Goal: Information Seeking & Learning: Learn about a topic

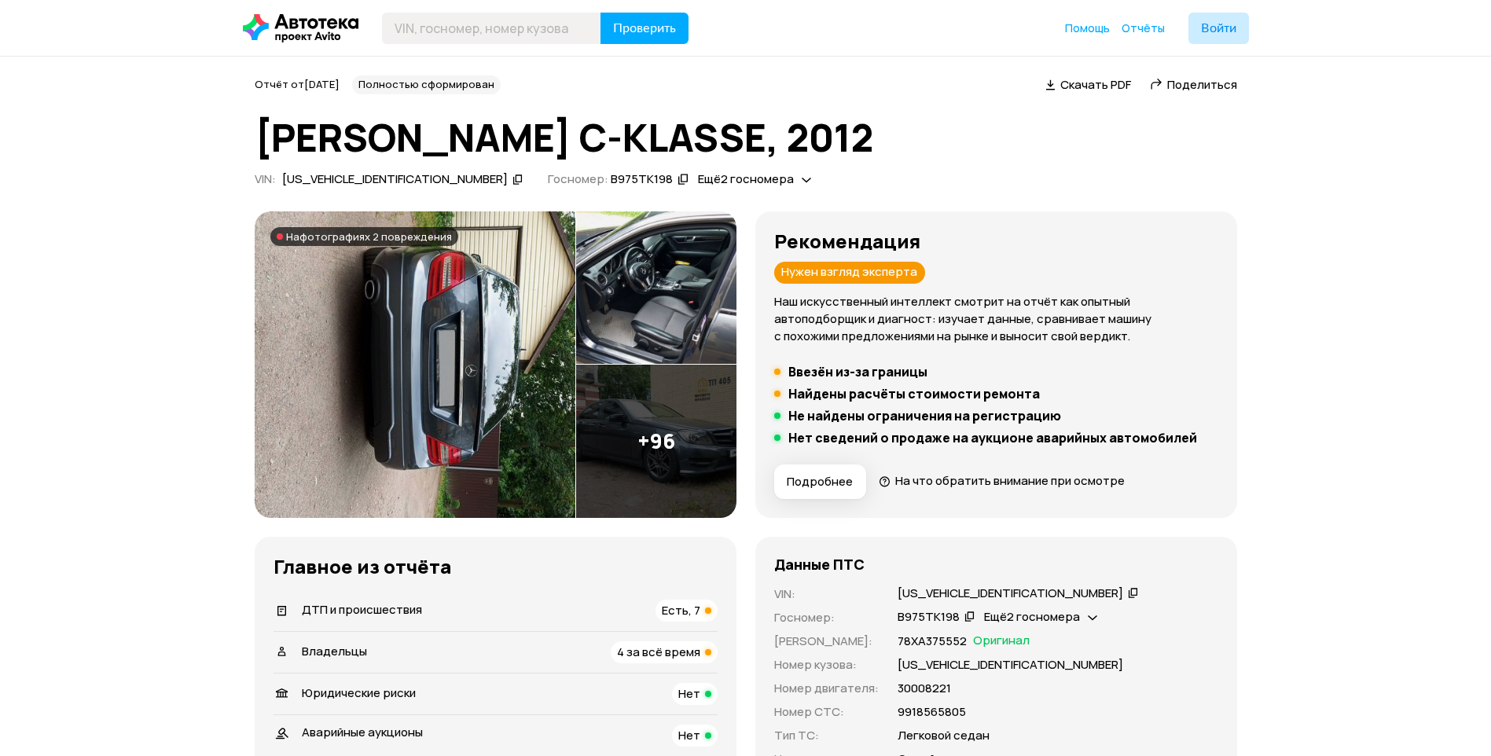
click at [456, 356] on img at bounding box center [415, 364] width 321 height 307
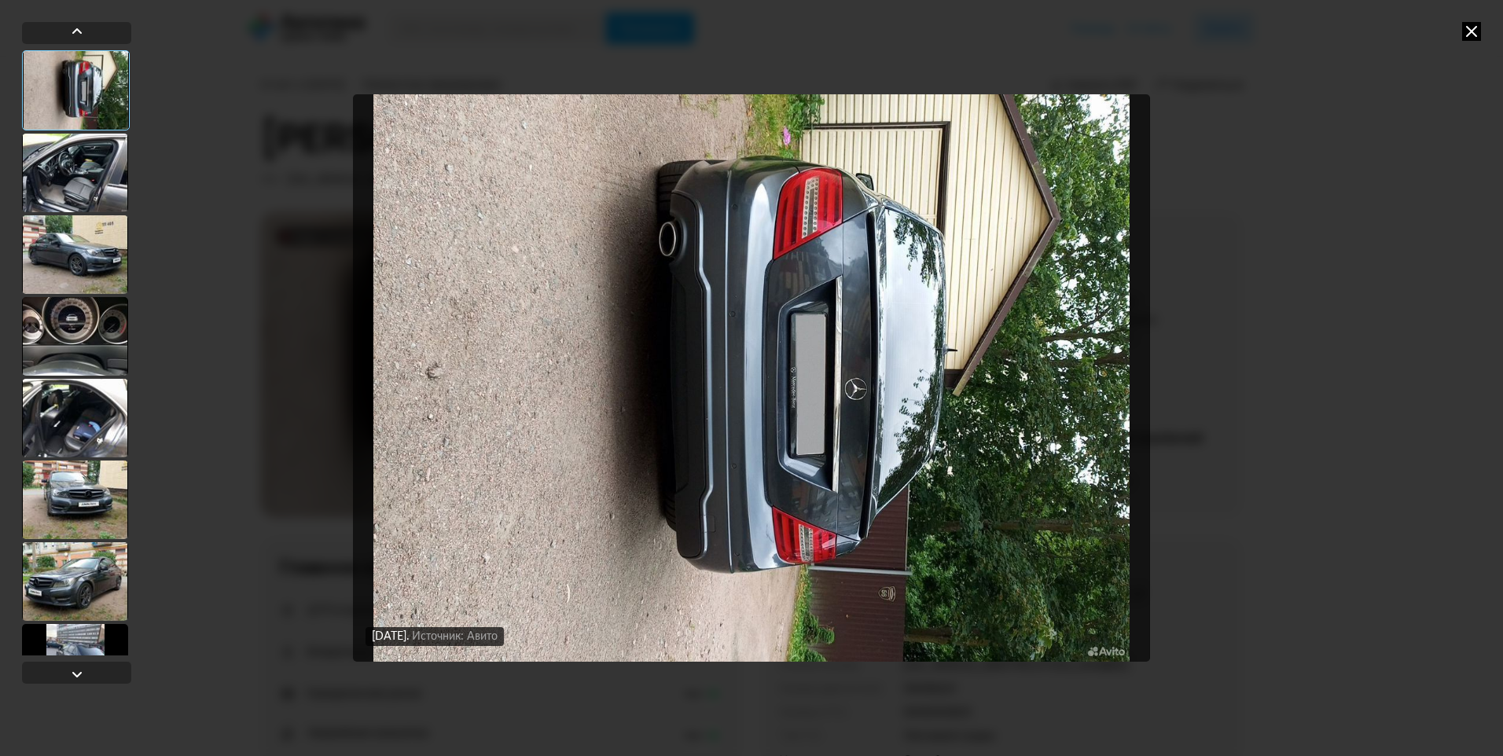
drag, startPoint x: 133, startPoint y: 270, endPoint x: 120, endPoint y: 267, distance: 13.0
click at [131, 269] on div "[DATE] Источник: Авито [DATE] Источник: Авито" at bounding box center [751, 378] width 1503 height 756
click at [120, 267] on div at bounding box center [75, 254] width 106 height 79
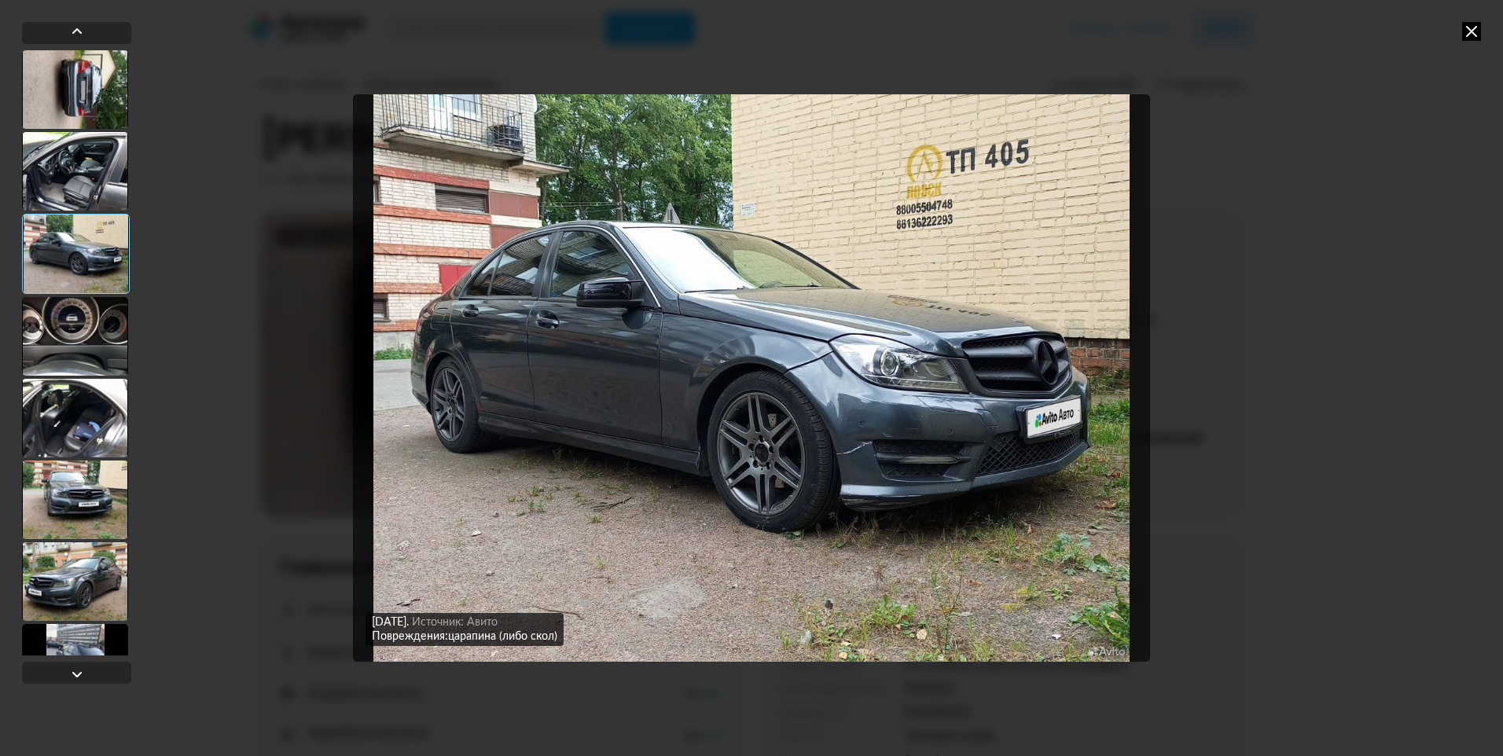
click at [109, 322] on div at bounding box center [75, 336] width 106 height 79
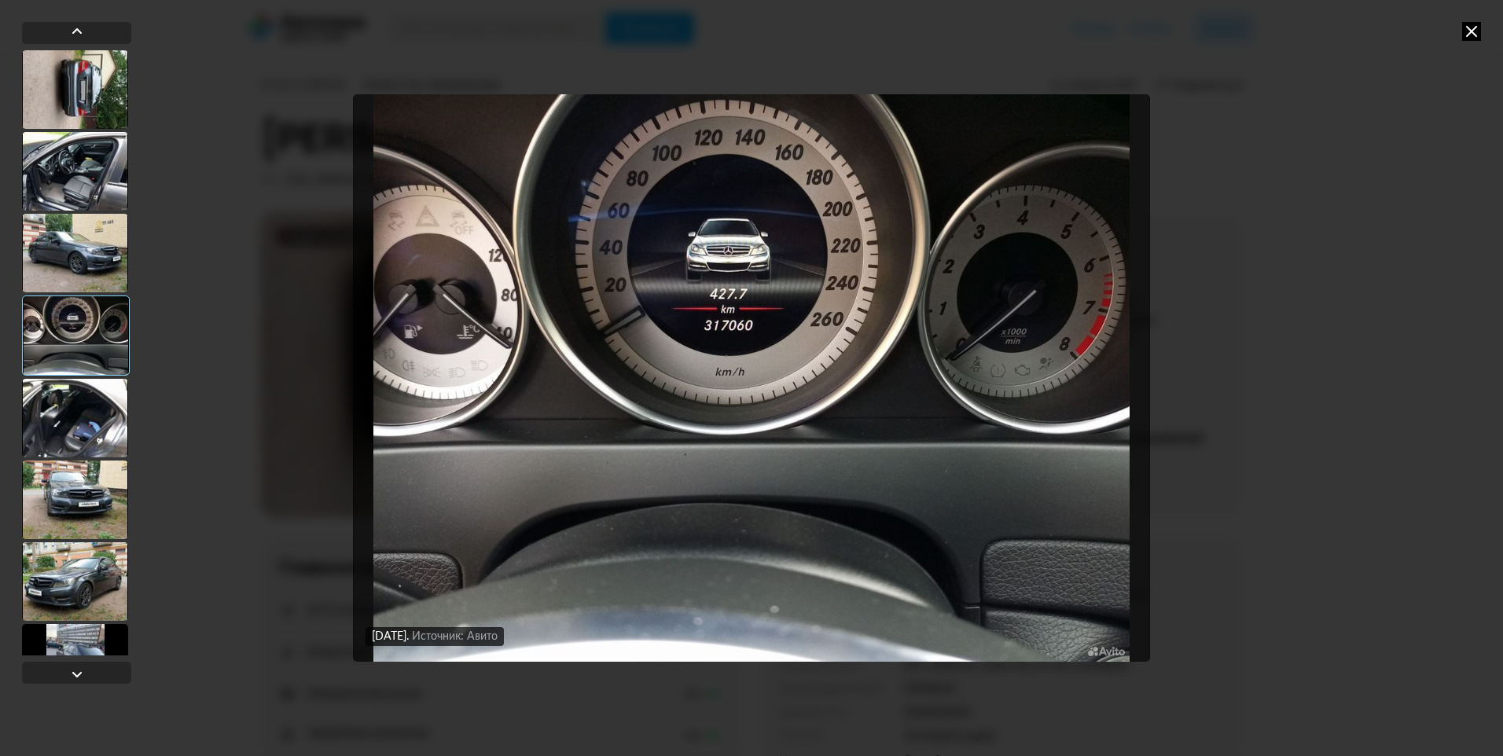
click at [92, 394] on div at bounding box center [75, 418] width 106 height 79
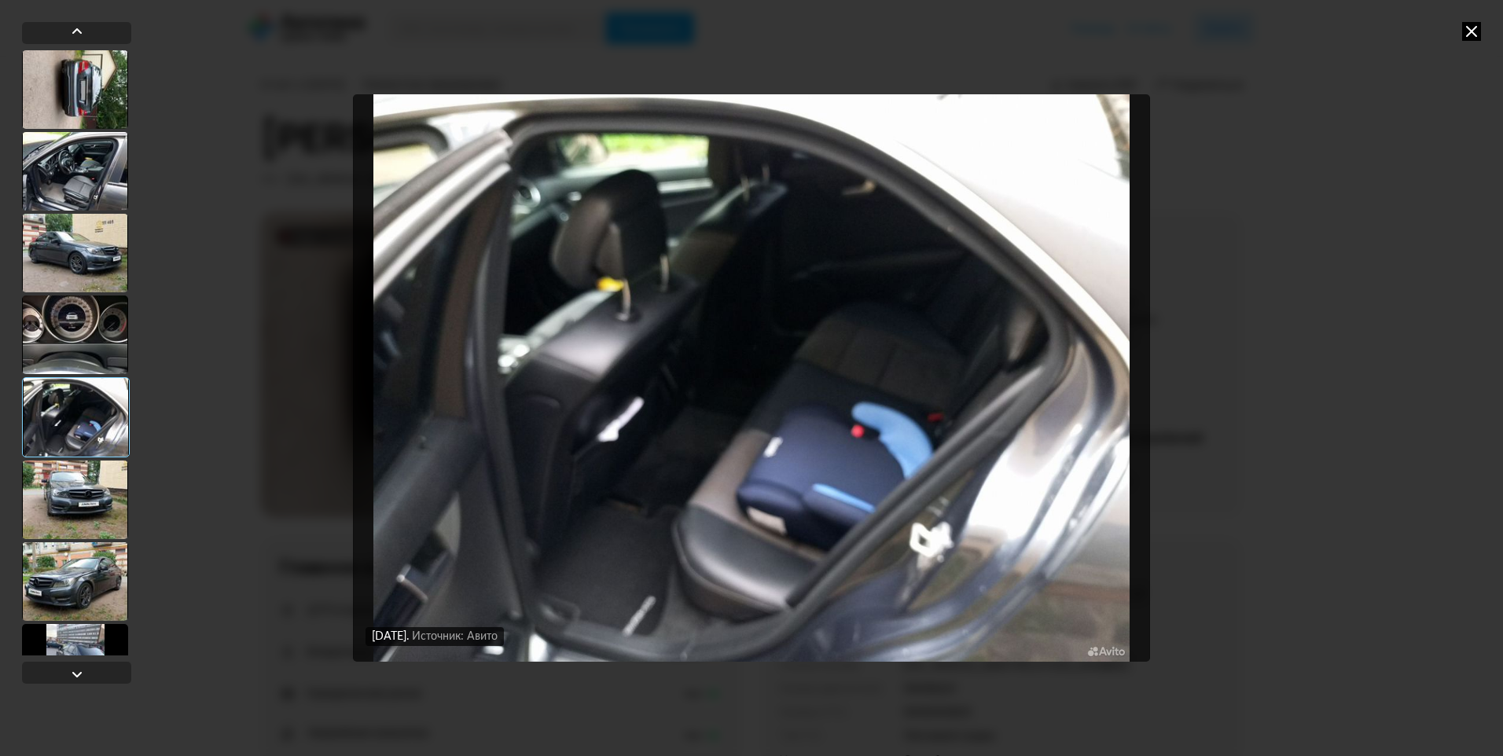
click at [86, 475] on div at bounding box center [75, 500] width 106 height 79
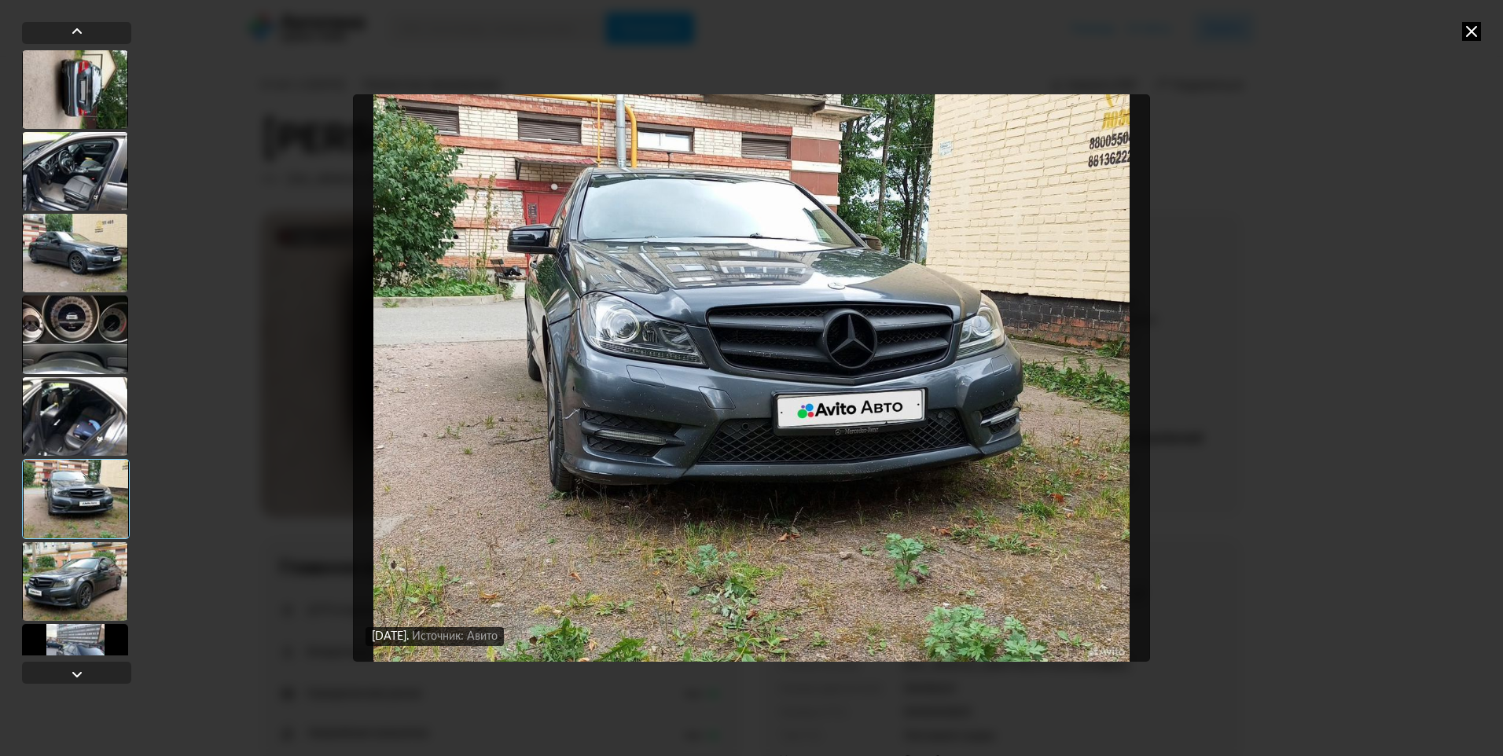
click at [63, 572] on div at bounding box center [75, 581] width 106 height 79
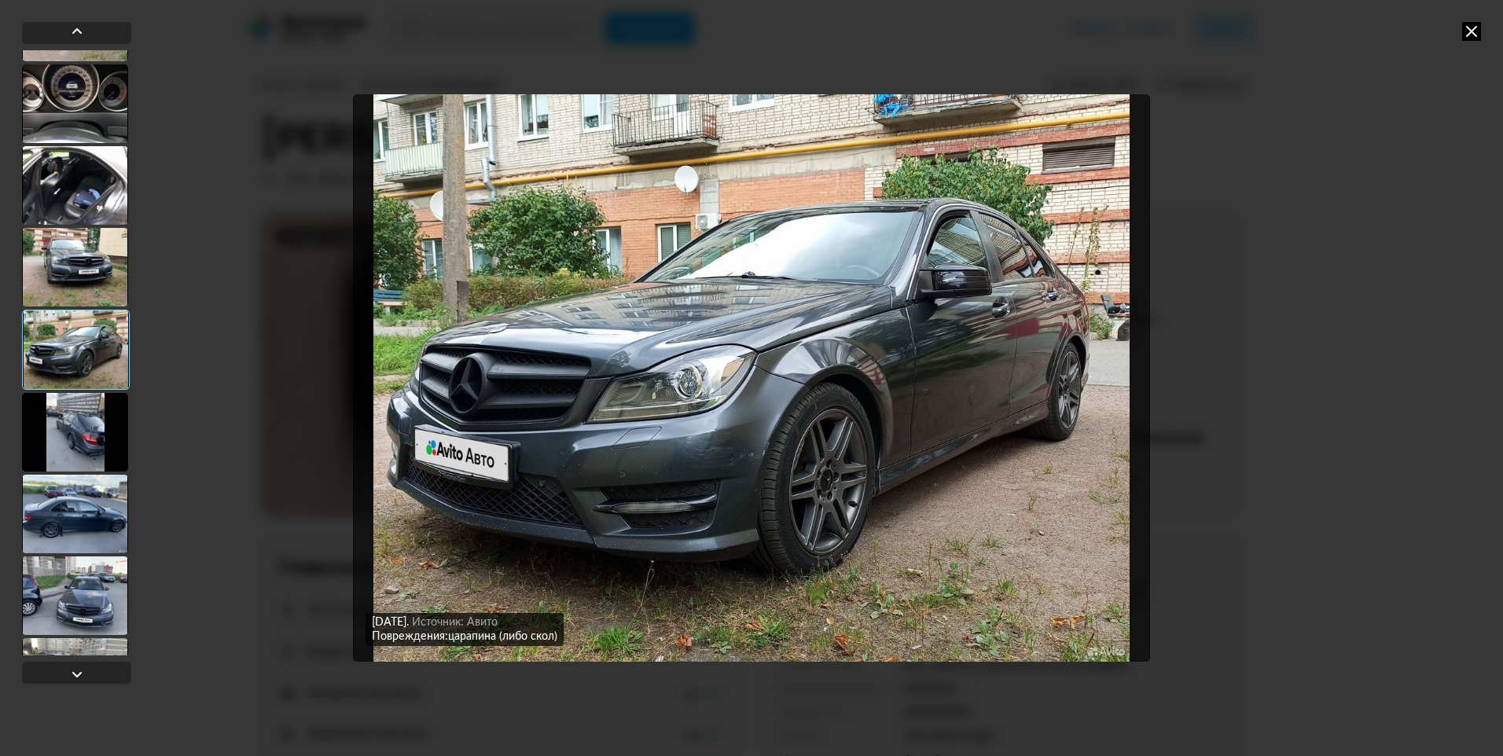
scroll to position [236, 0]
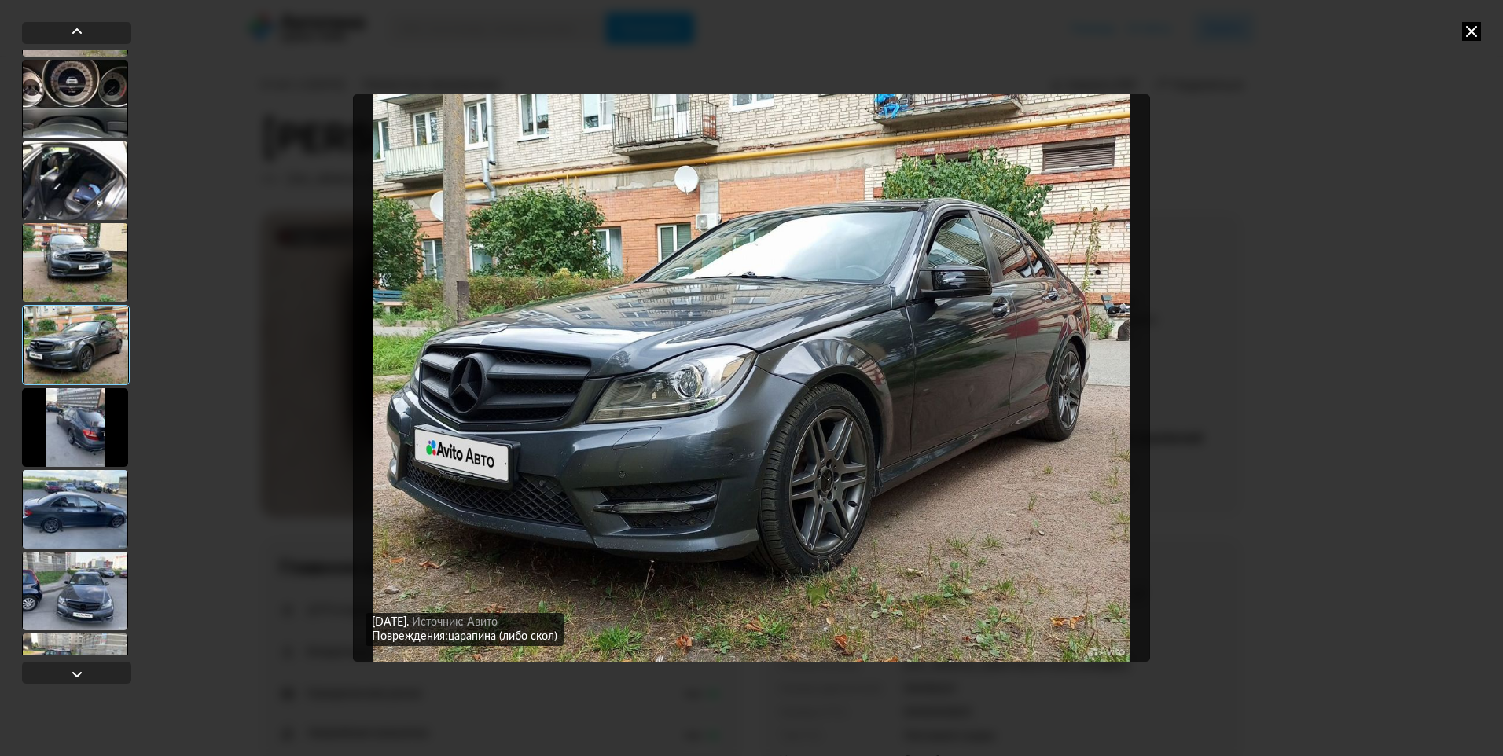
click at [61, 523] on div at bounding box center [75, 509] width 106 height 79
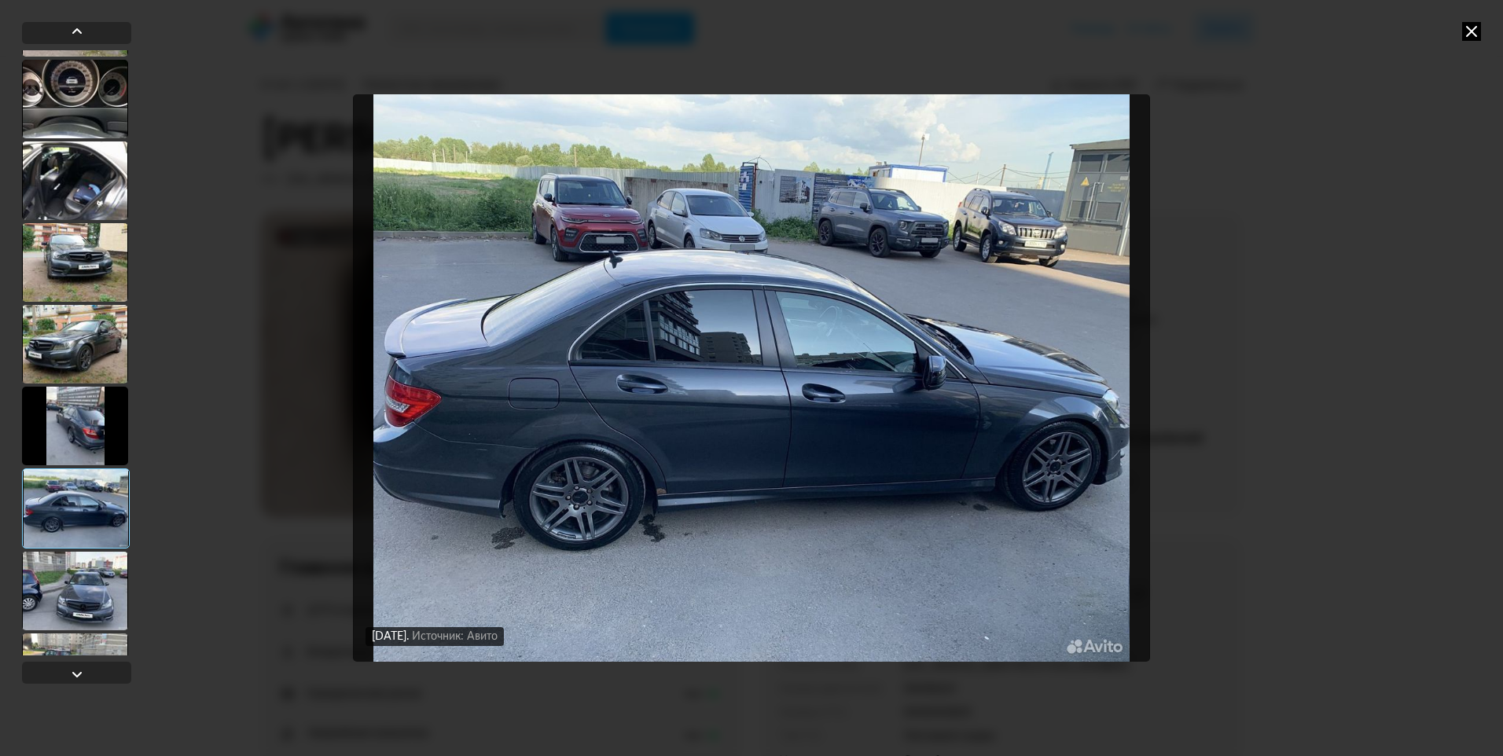
scroll to position [314, 0]
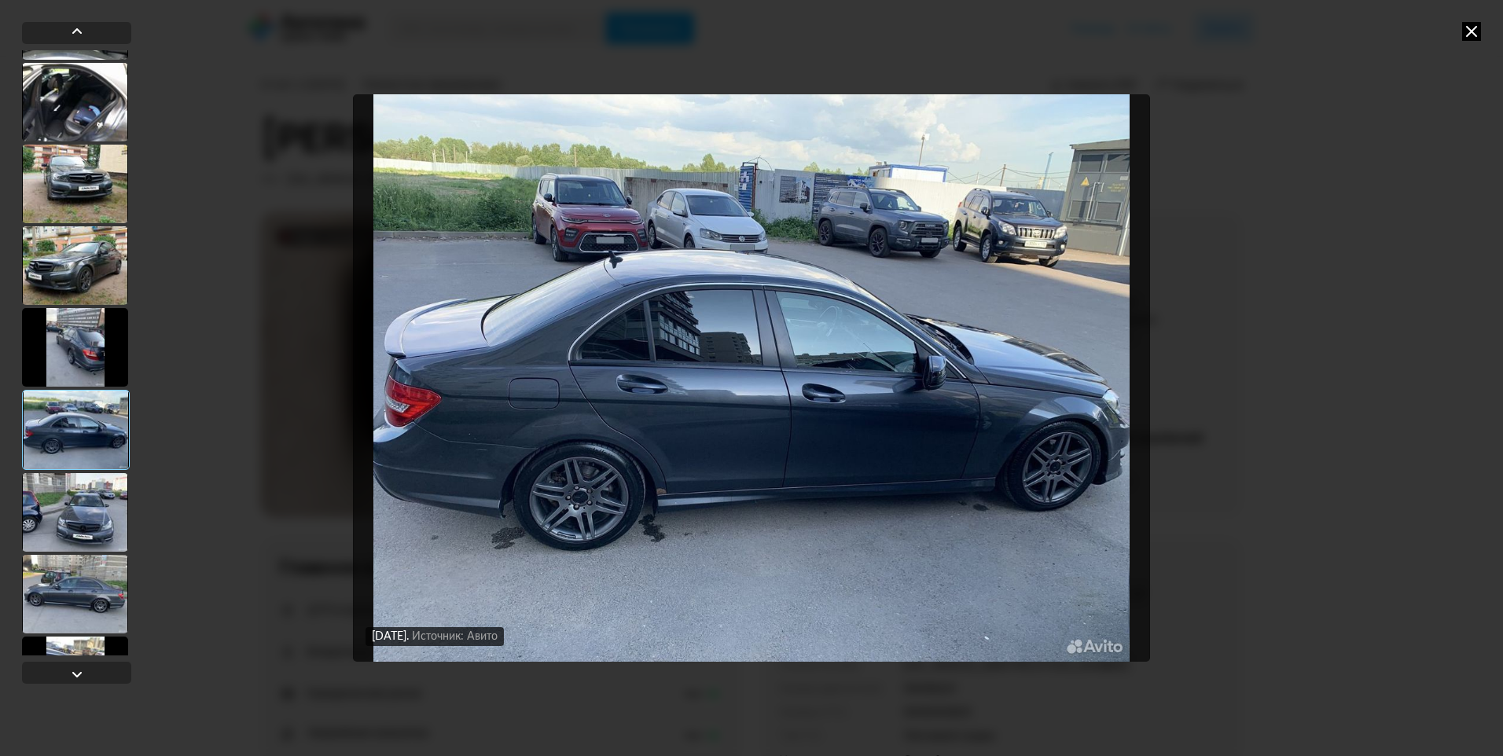
click at [61, 533] on div at bounding box center [75, 512] width 106 height 79
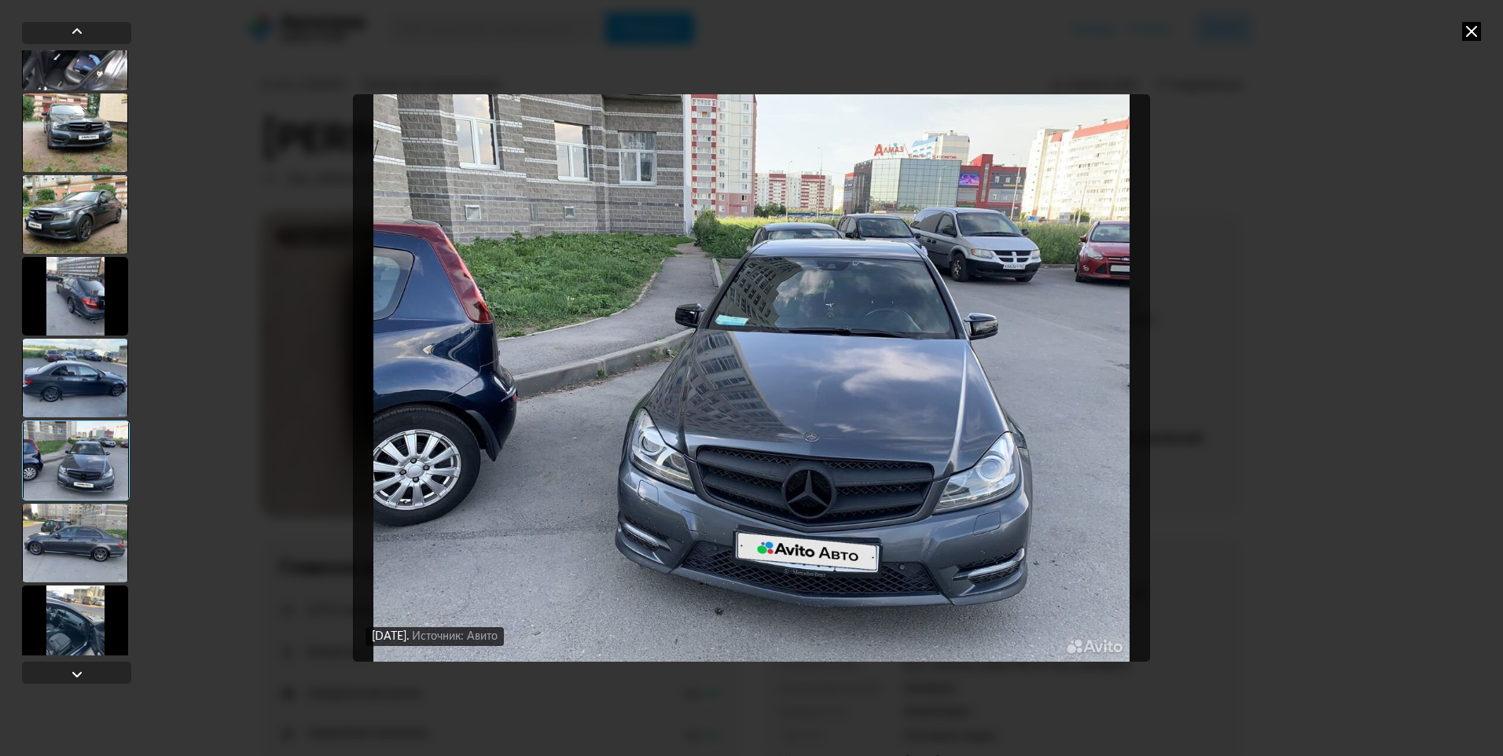
scroll to position [393, 0]
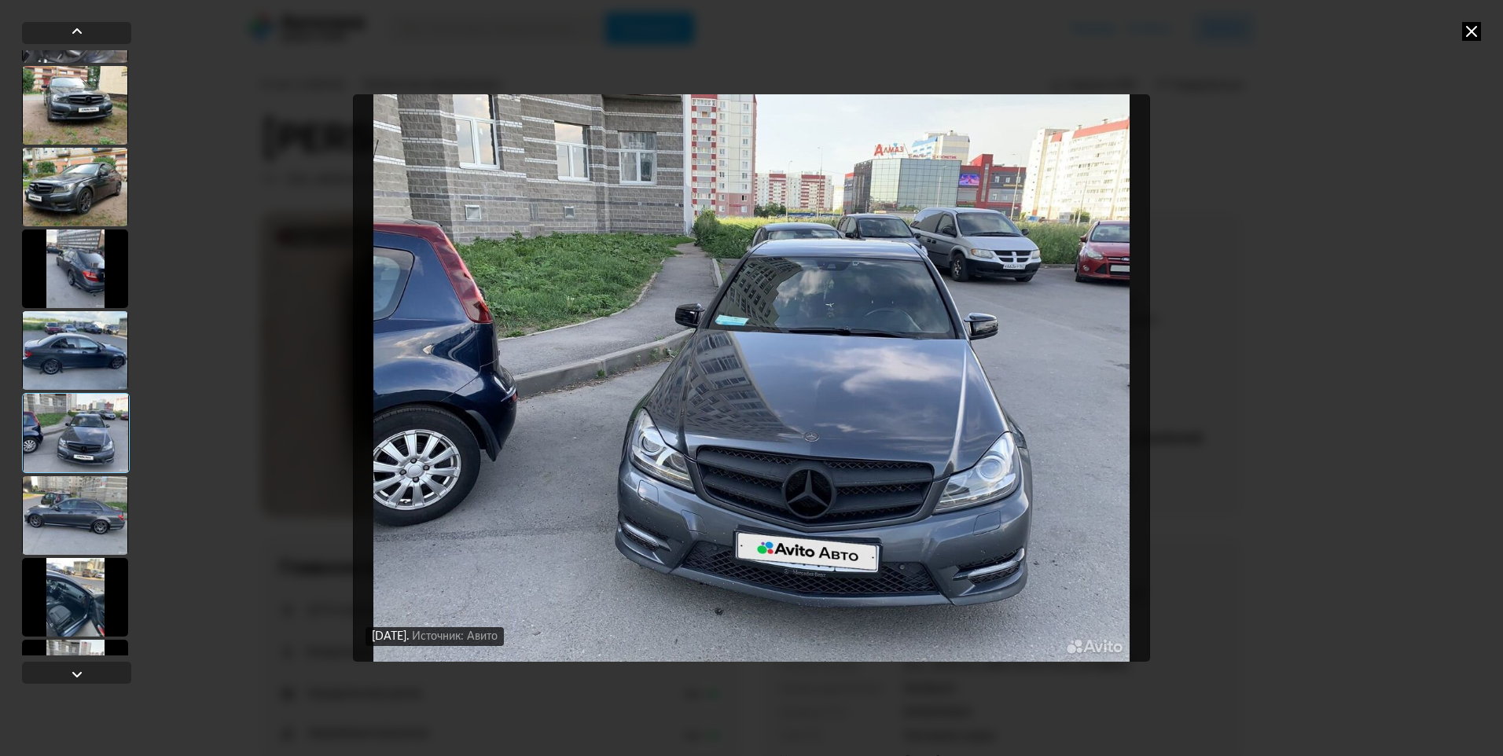
click at [61, 533] on div at bounding box center [75, 515] width 106 height 79
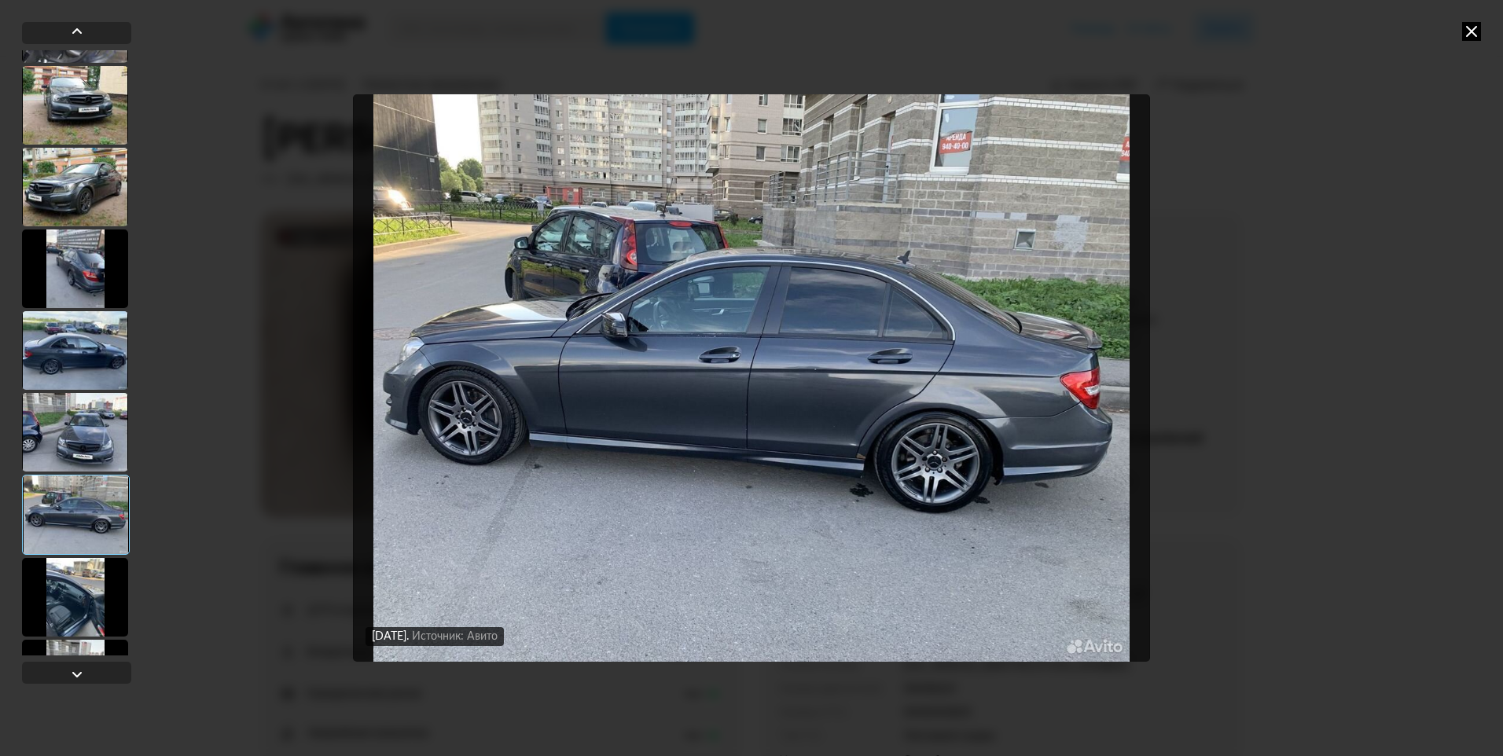
click at [72, 567] on div at bounding box center [75, 597] width 106 height 79
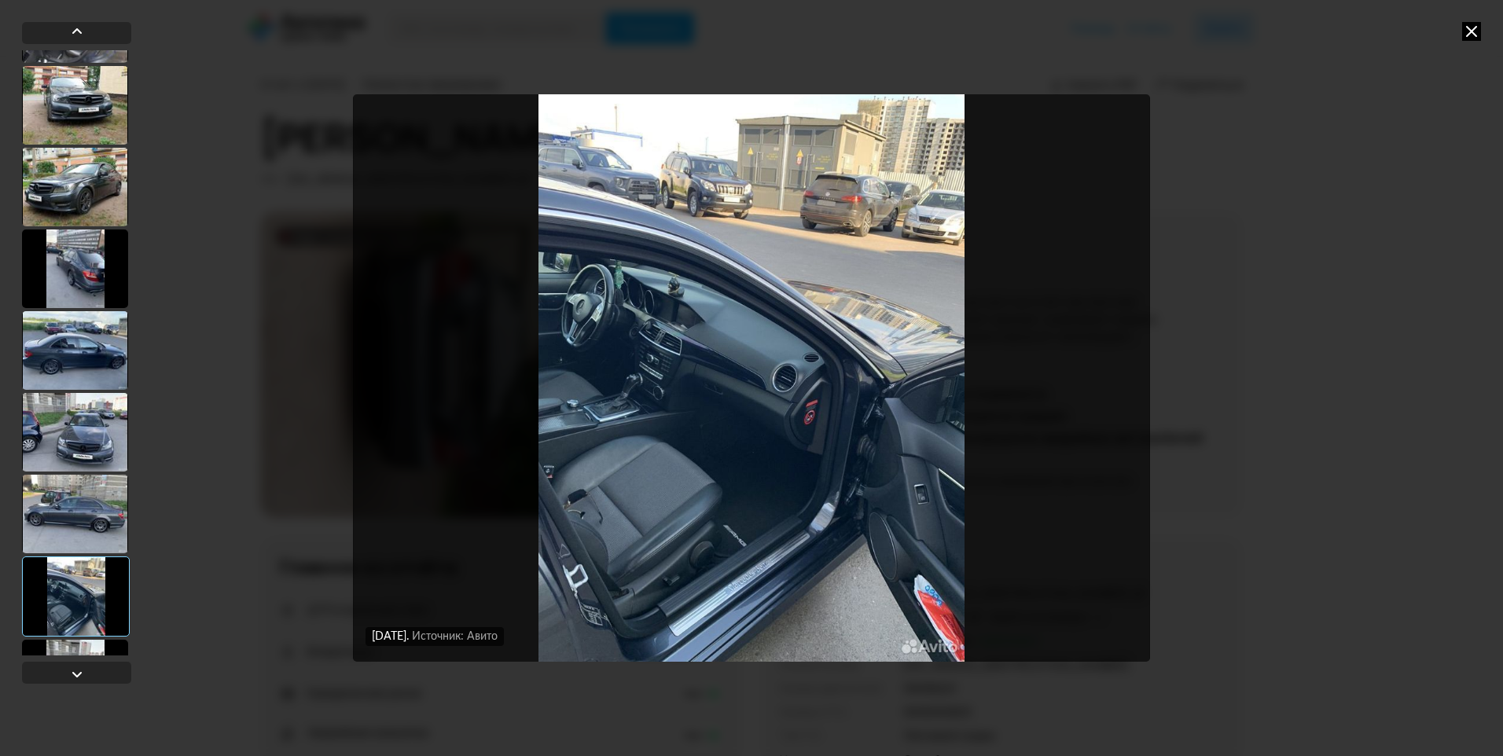
scroll to position [472, 0]
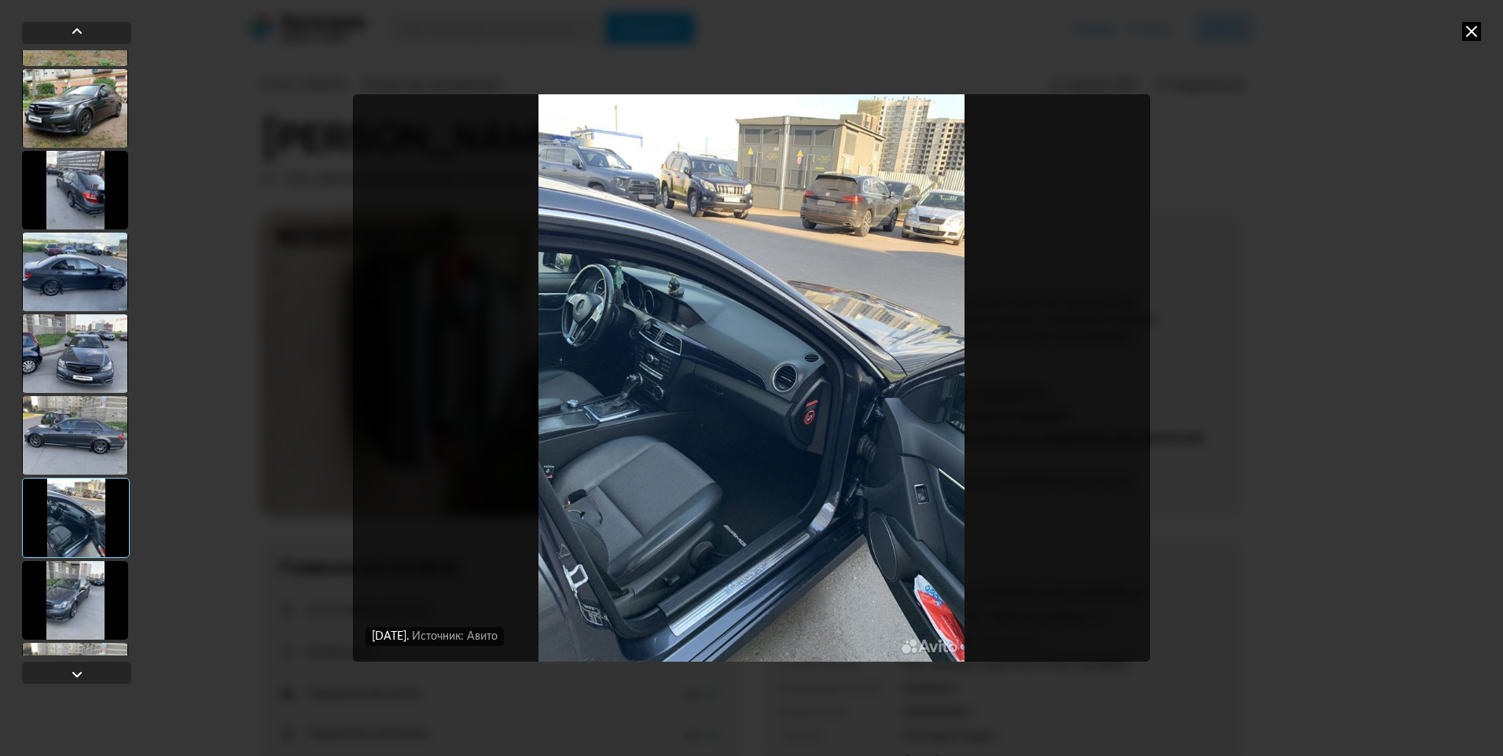
click at [76, 588] on div at bounding box center [75, 600] width 106 height 79
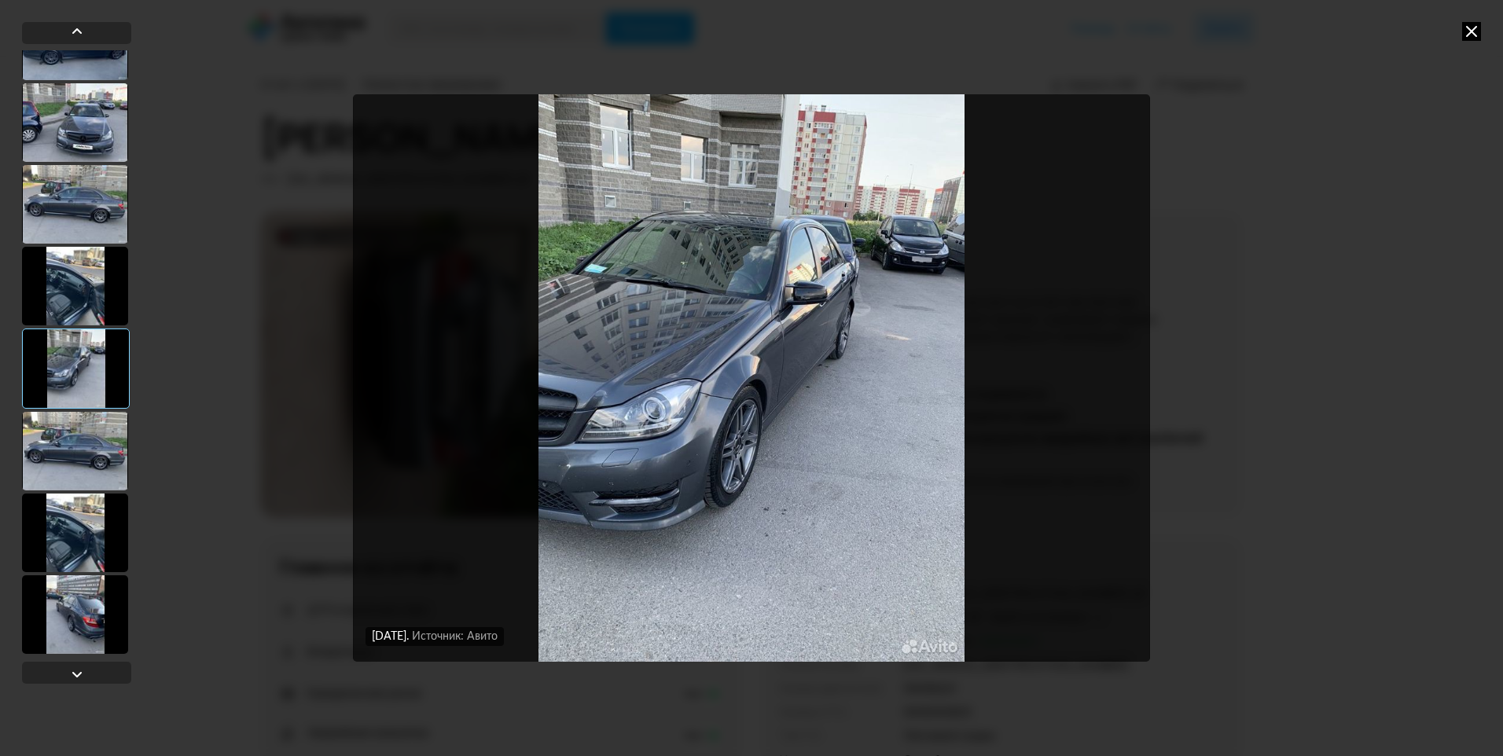
scroll to position [708, 0]
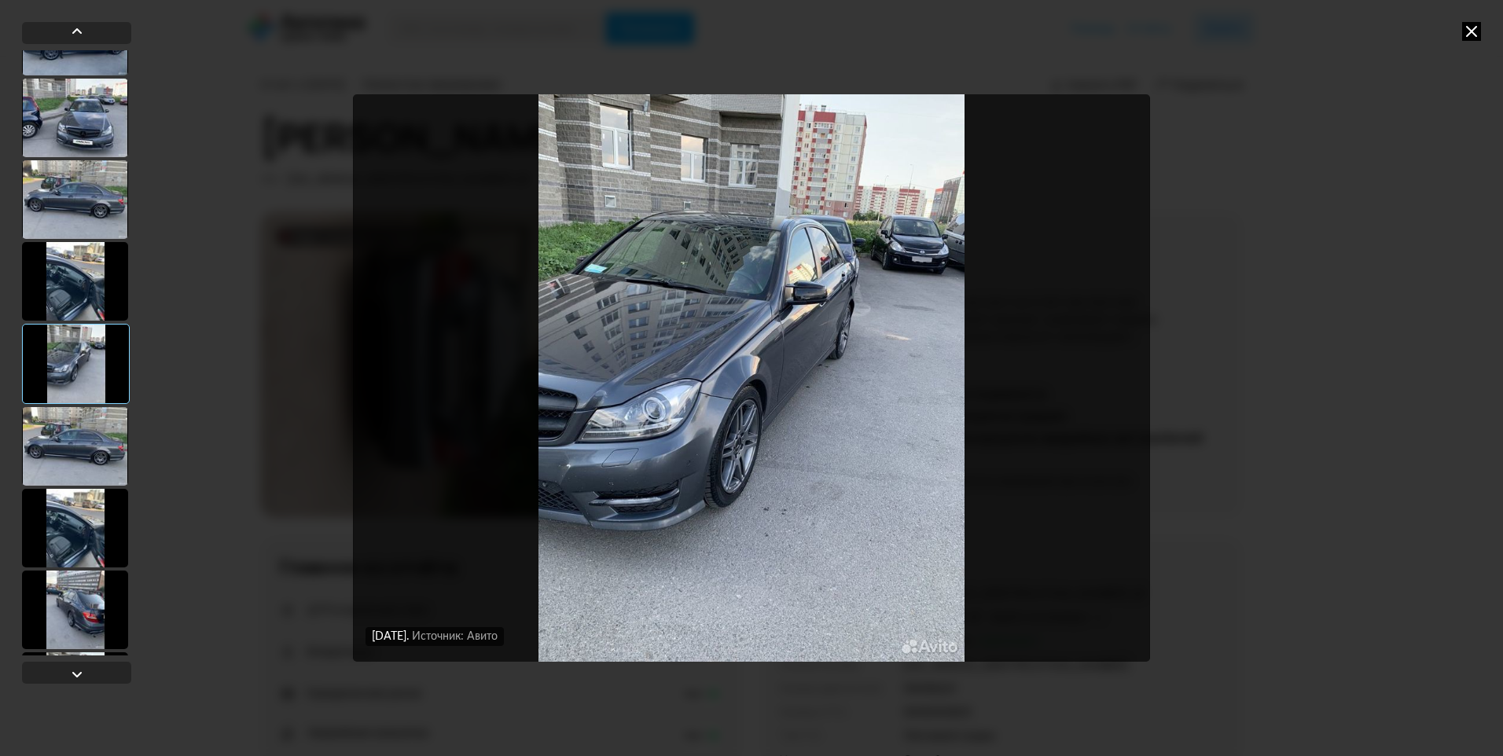
click at [63, 543] on div at bounding box center [75, 528] width 106 height 79
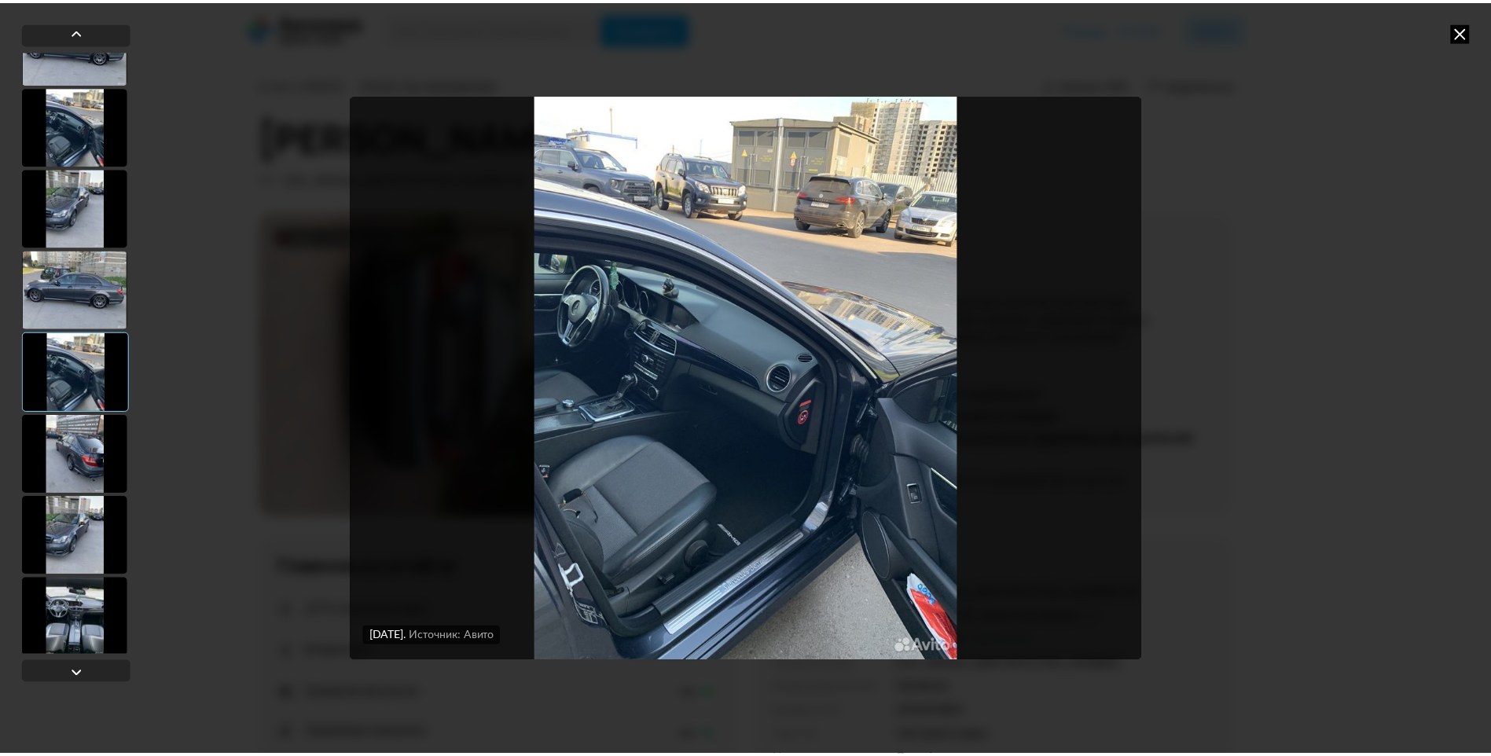
scroll to position [865, 0]
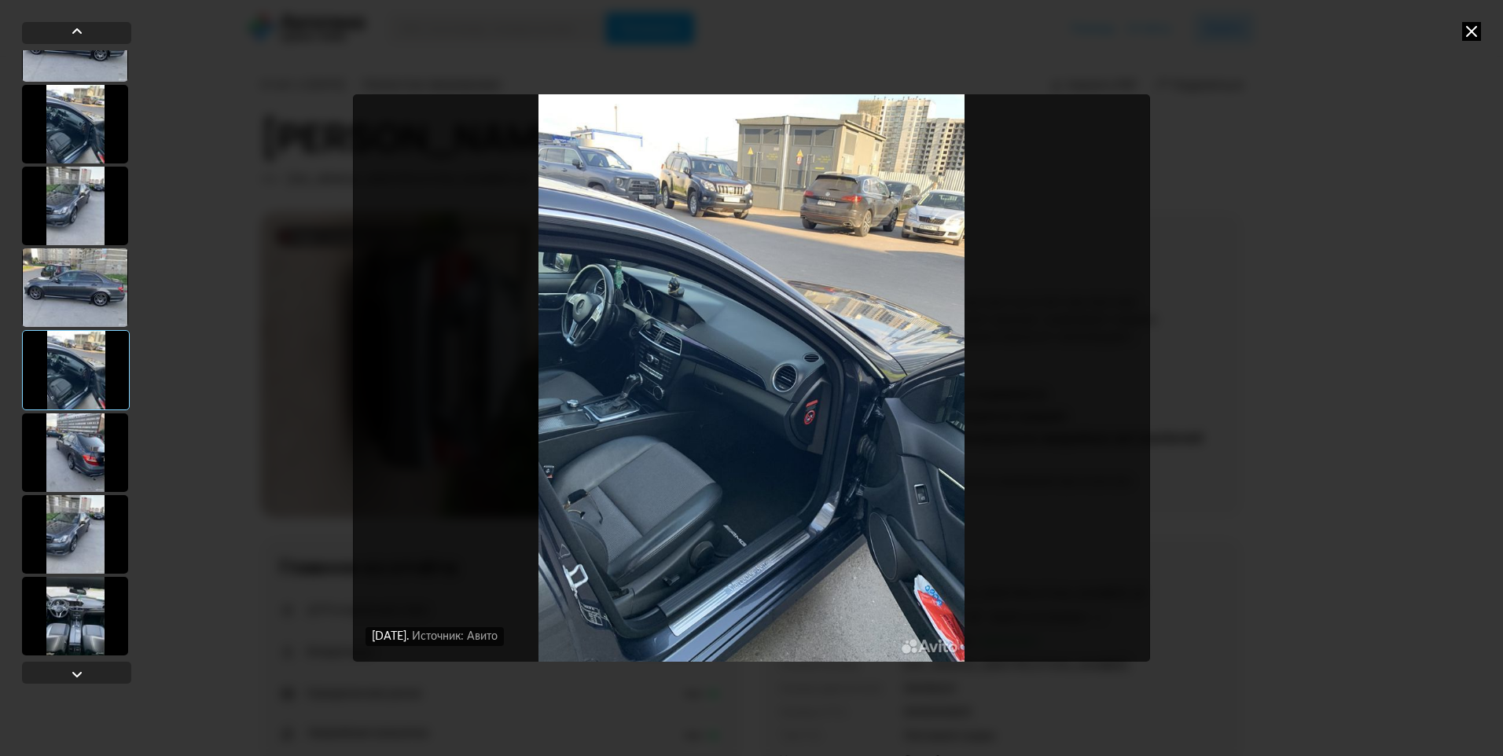
click at [63, 543] on div at bounding box center [75, 534] width 106 height 79
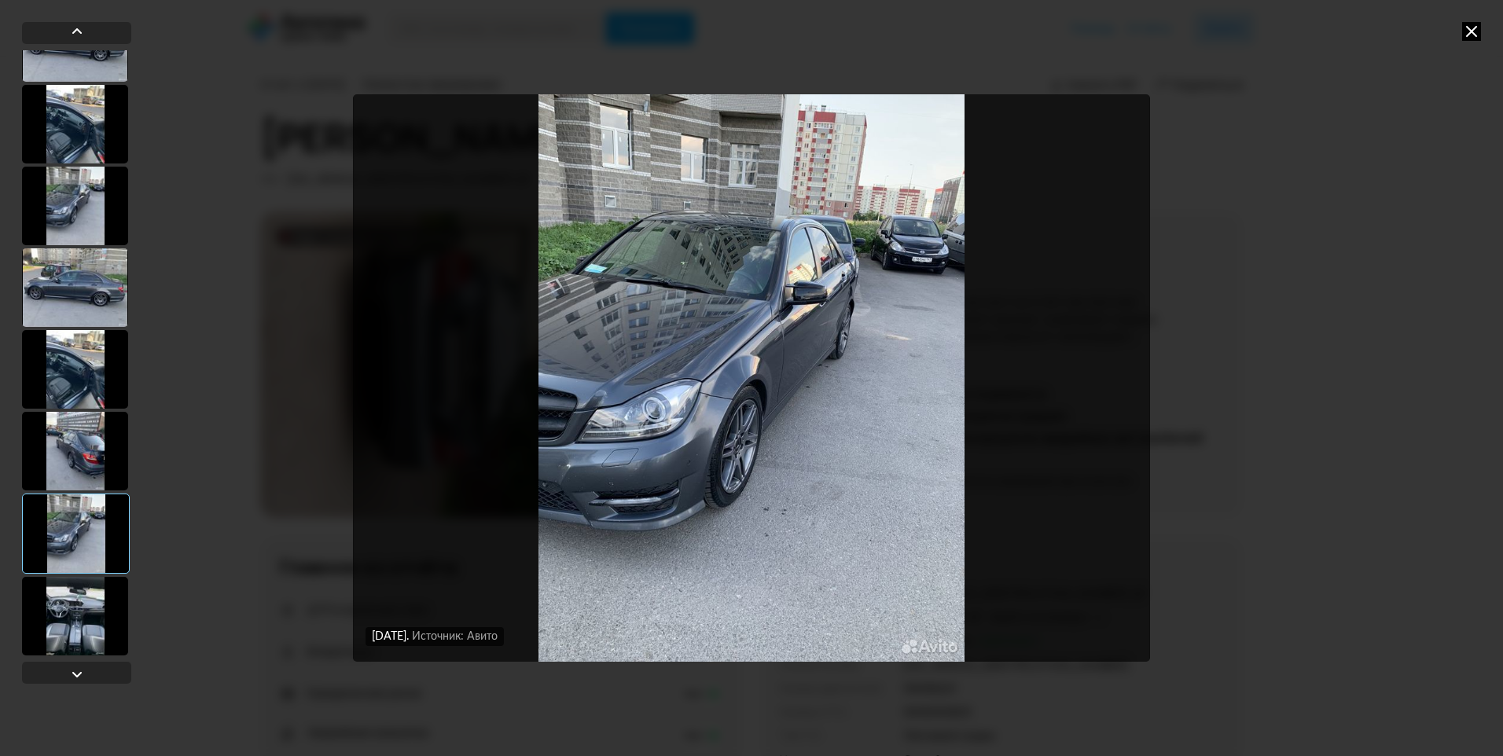
click at [1282, 97] on div "[DATE] Источник: Авито [DATE] Источник: Авито [DATE] Источник: Авито Повреждени…" at bounding box center [751, 378] width 1503 height 756
click at [1469, 32] on icon at bounding box center [1471, 31] width 19 height 19
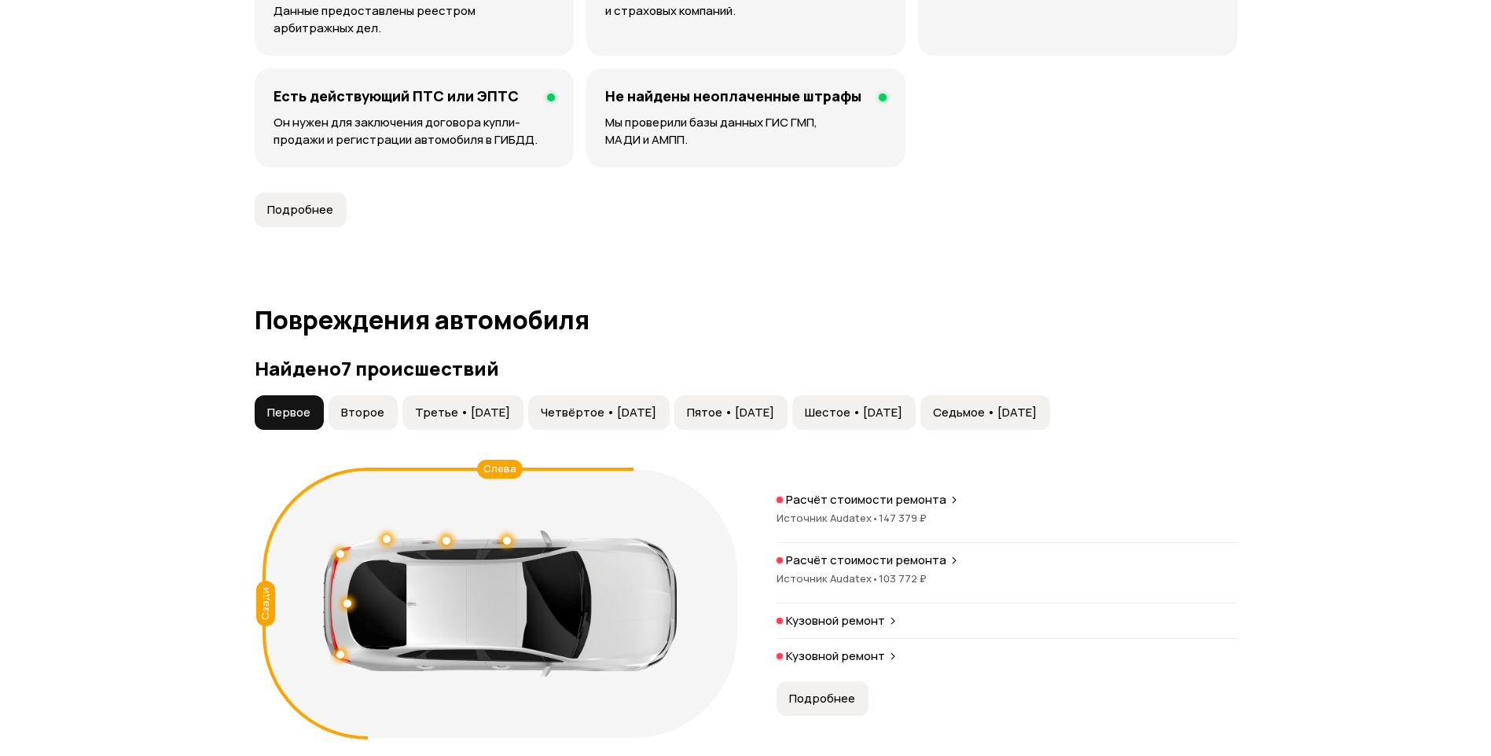
scroll to position [1572, 0]
